Goal: Transaction & Acquisition: Purchase product/service

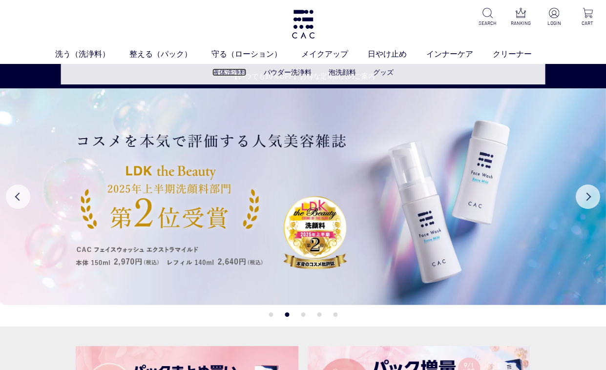
click at [231, 72] on link "液体洗浄料" at bounding box center [229, 72] width 34 height 8
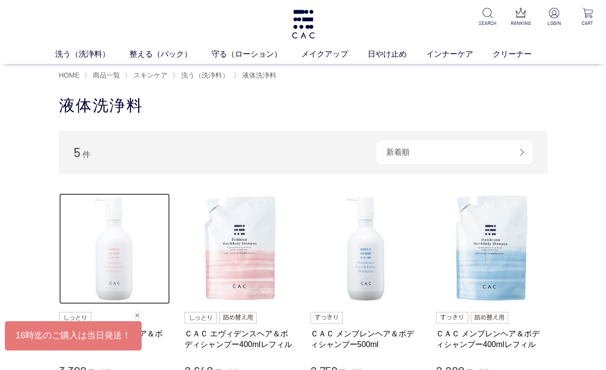
click at [125, 226] on img at bounding box center [114, 248] width 111 height 111
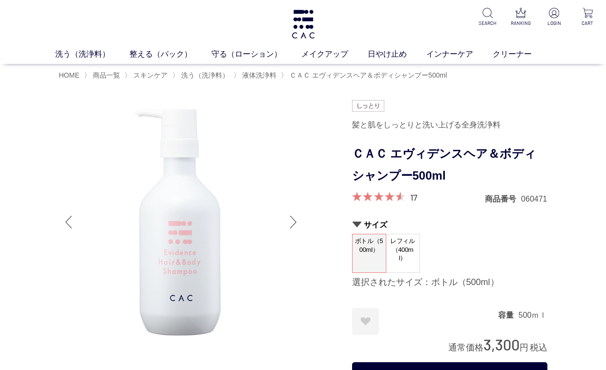
click at [394, 197] on span at bounding box center [376, 196] width 49 height 9
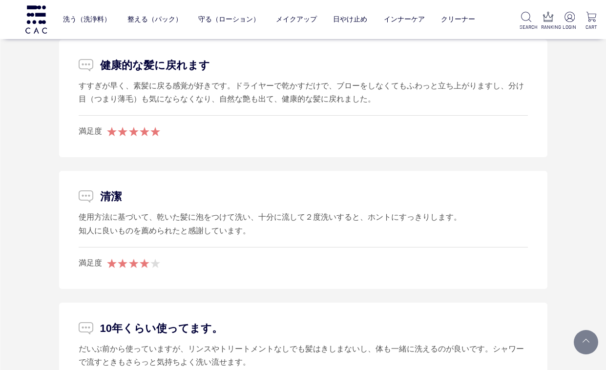
scroll to position [2587, 0]
